Goal: Information Seeking & Learning: Learn about a topic

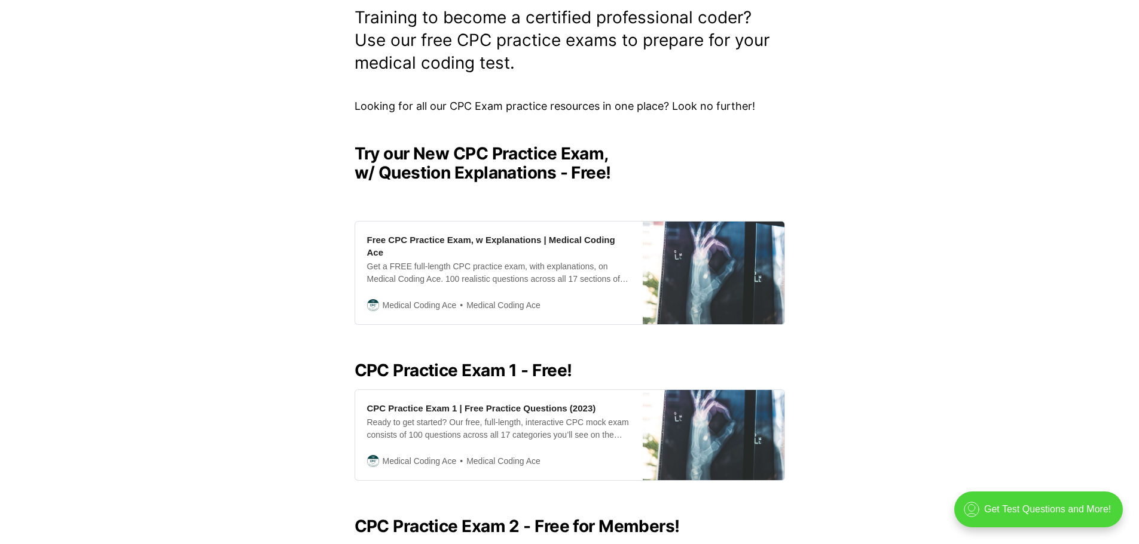
scroll to position [299, 0]
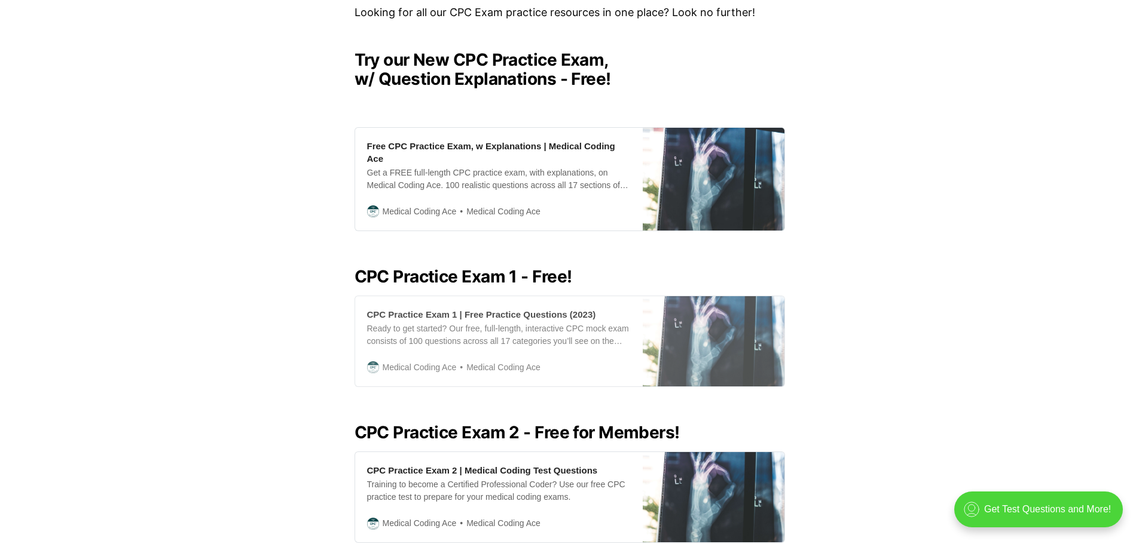
click at [519, 308] on div "CPC Practice Exam 1 | Free Practice Questions (2023)" at bounding box center [481, 314] width 229 height 13
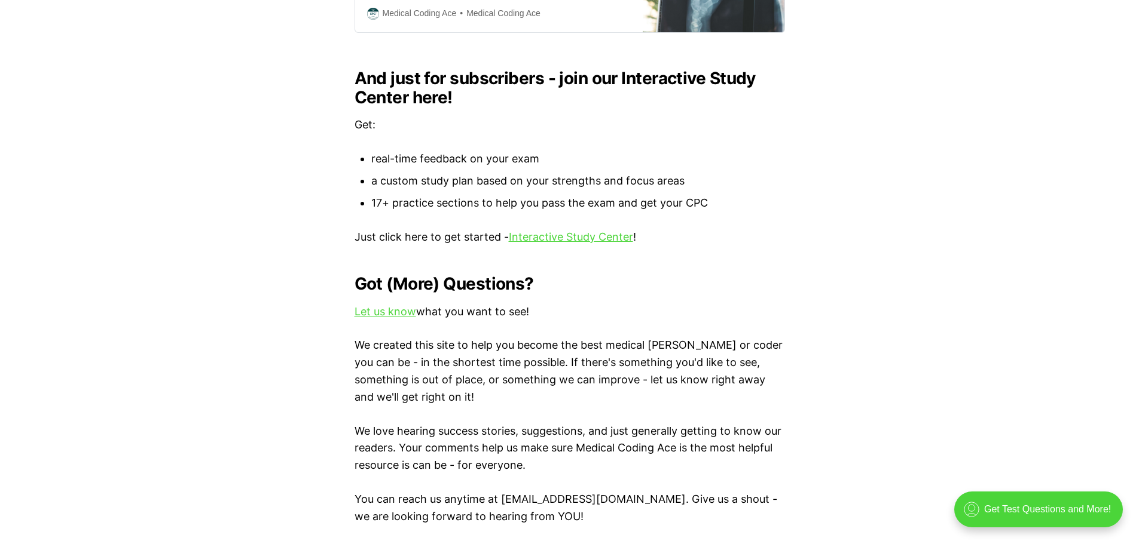
scroll to position [1494, 0]
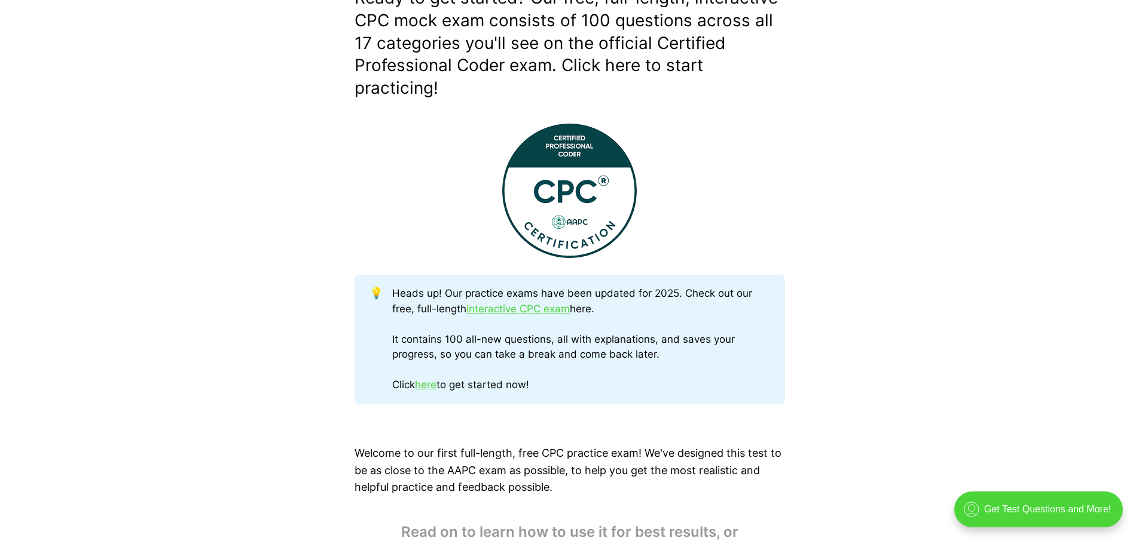
scroll to position [598, 0]
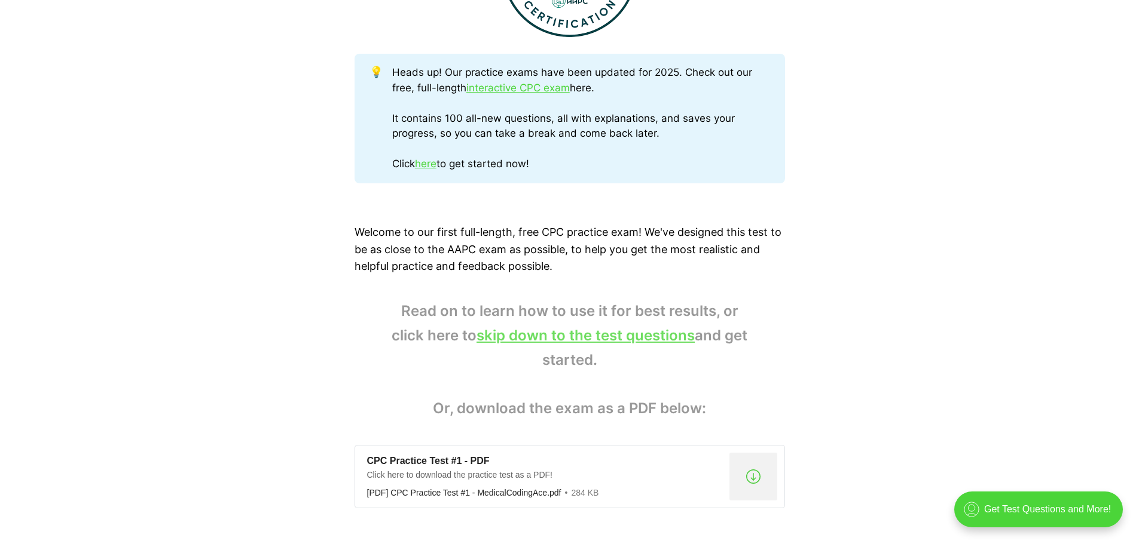
click at [576, 336] on link "skip down to the test questions" at bounding box center [585, 335] width 218 height 17
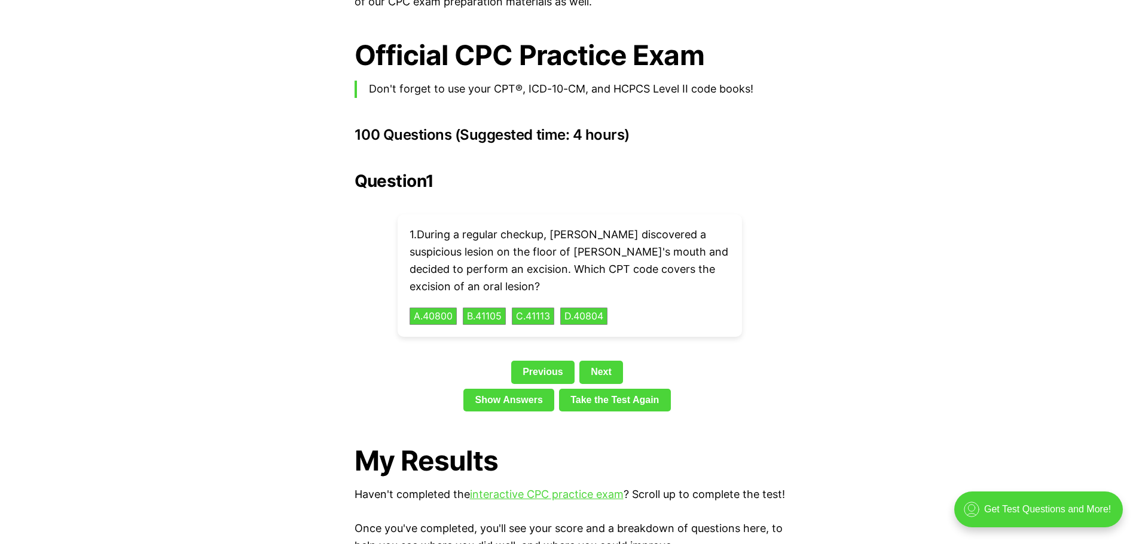
scroll to position [2560, 0]
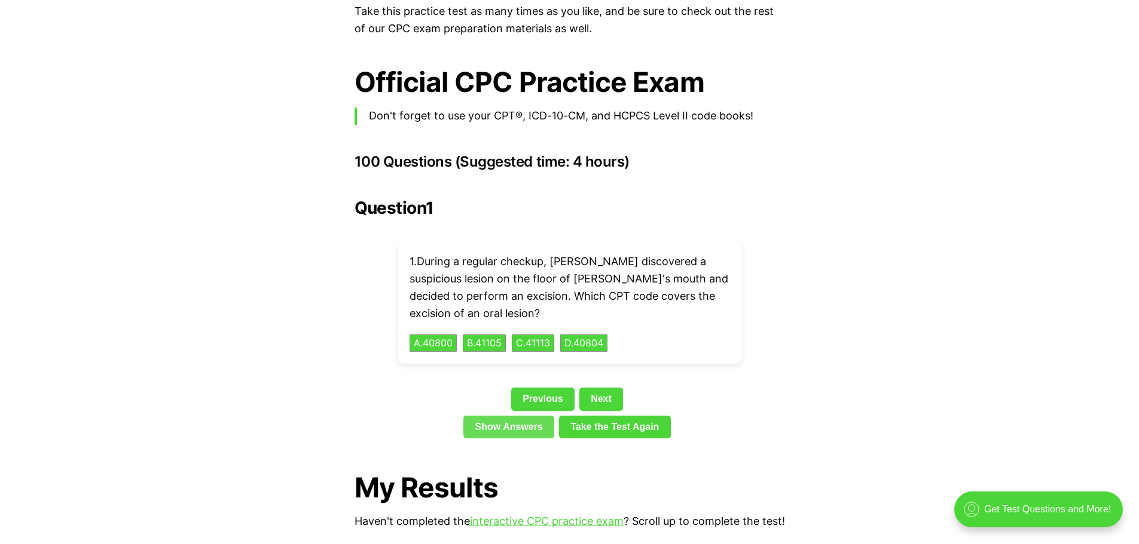
click at [524, 416] on link "Show Answers" at bounding box center [508, 427] width 91 height 23
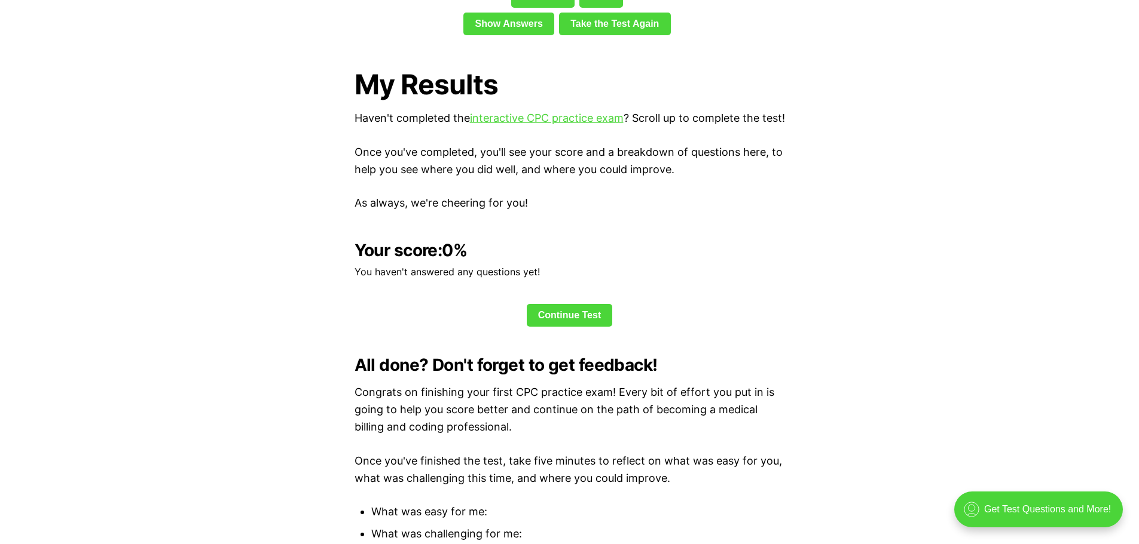
scroll to position [2724, 0]
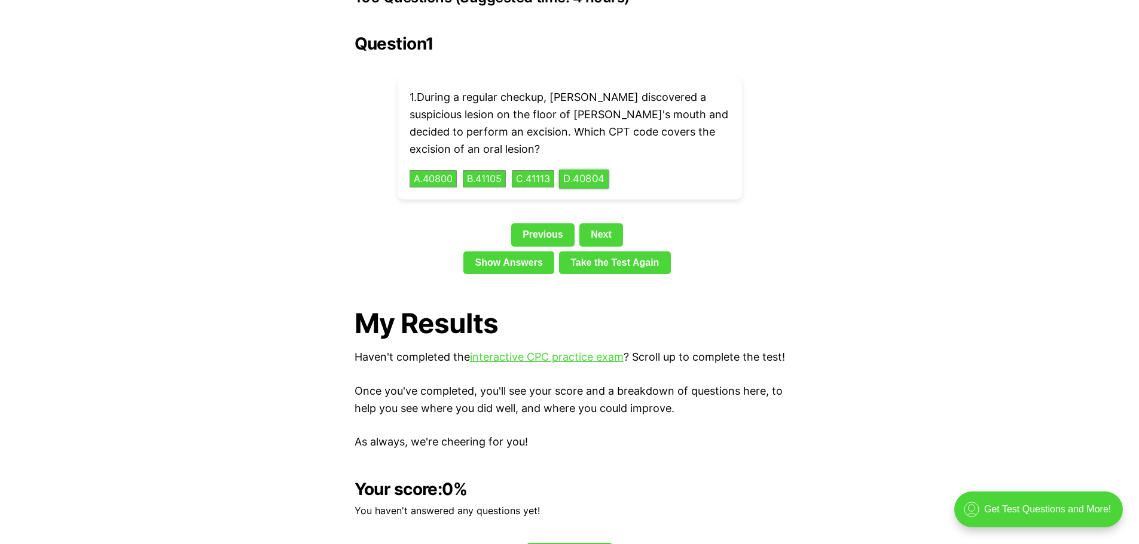
click at [608, 170] on button "D . 40804" at bounding box center [584, 179] width 50 height 19
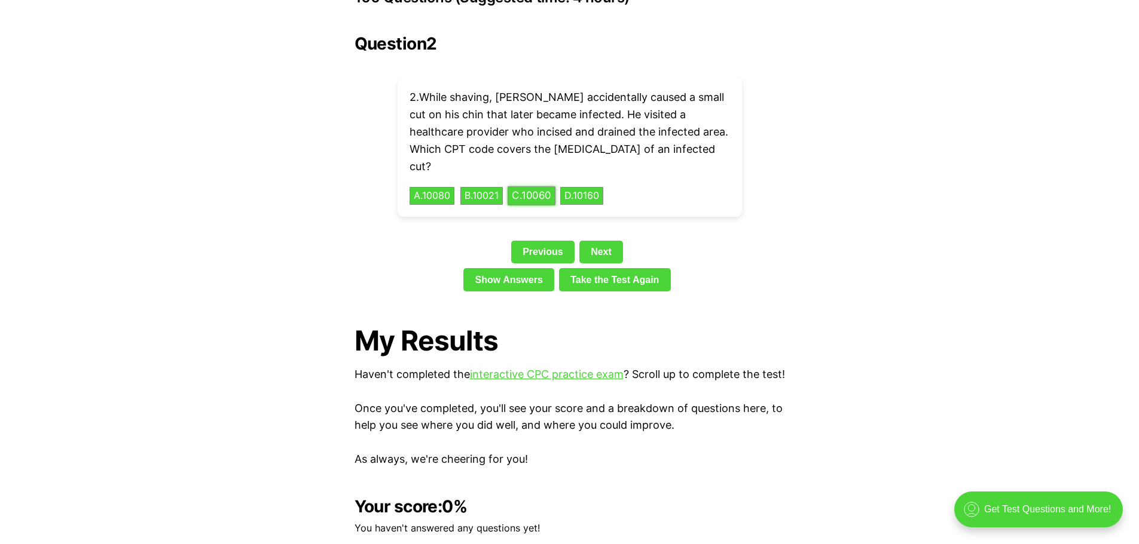
click at [533, 187] on button "C . 10060" at bounding box center [531, 196] width 48 height 19
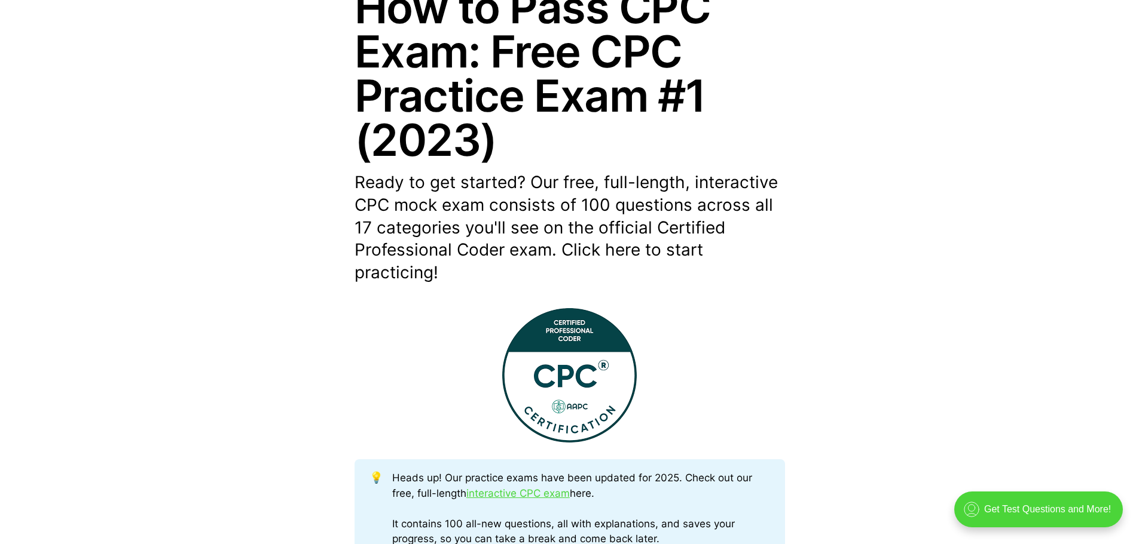
scroll to position [538, 0]
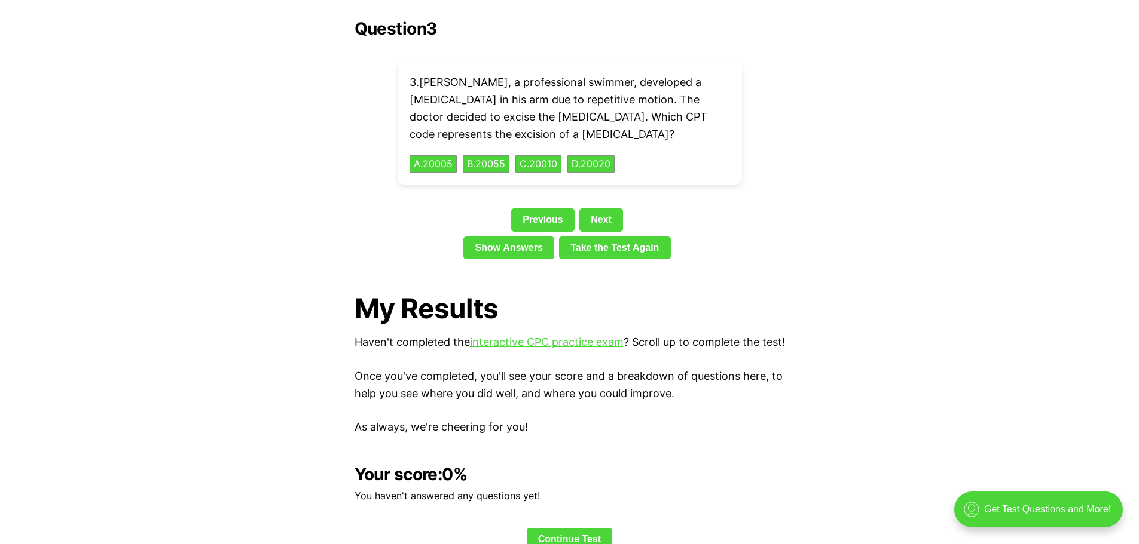
scroll to position [598, 0]
